Goal: Check status

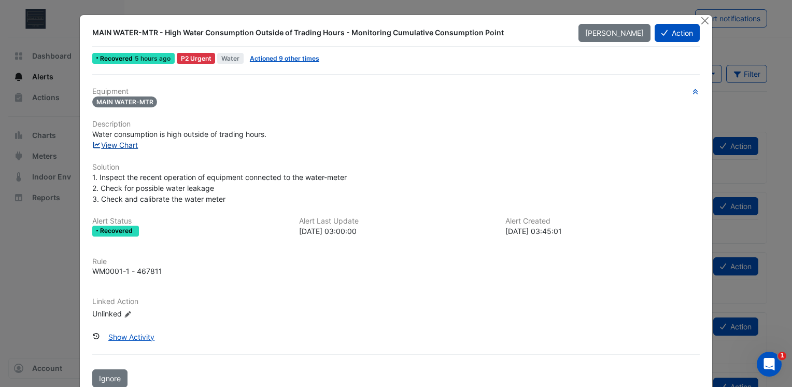
click at [126, 146] on link "View Chart" at bounding box center [115, 144] width 46 height 9
